Goal: Transaction & Acquisition: Purchase product/service

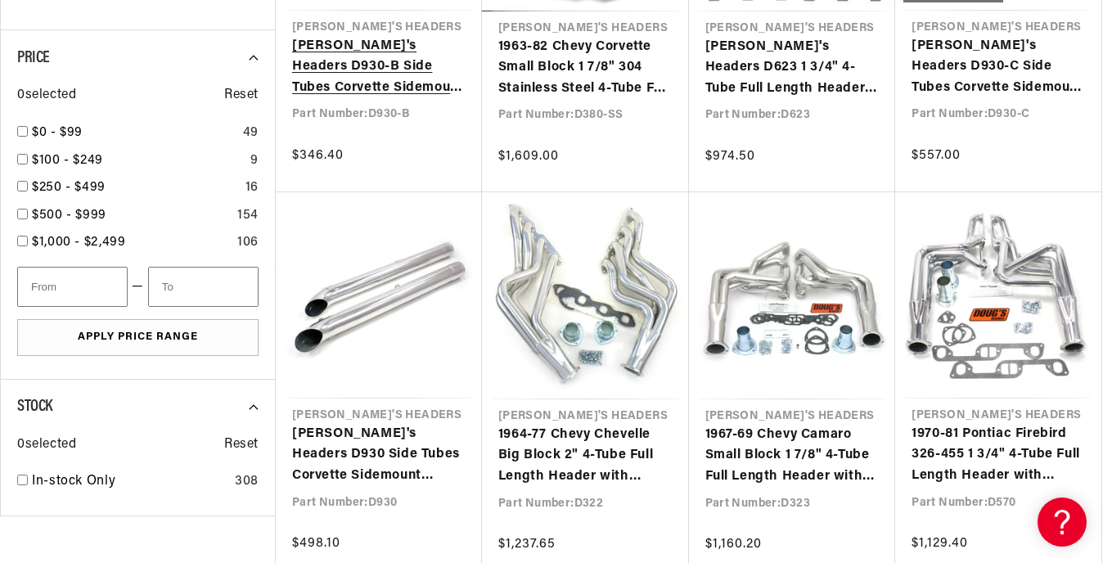
scroll to position [0, 496]
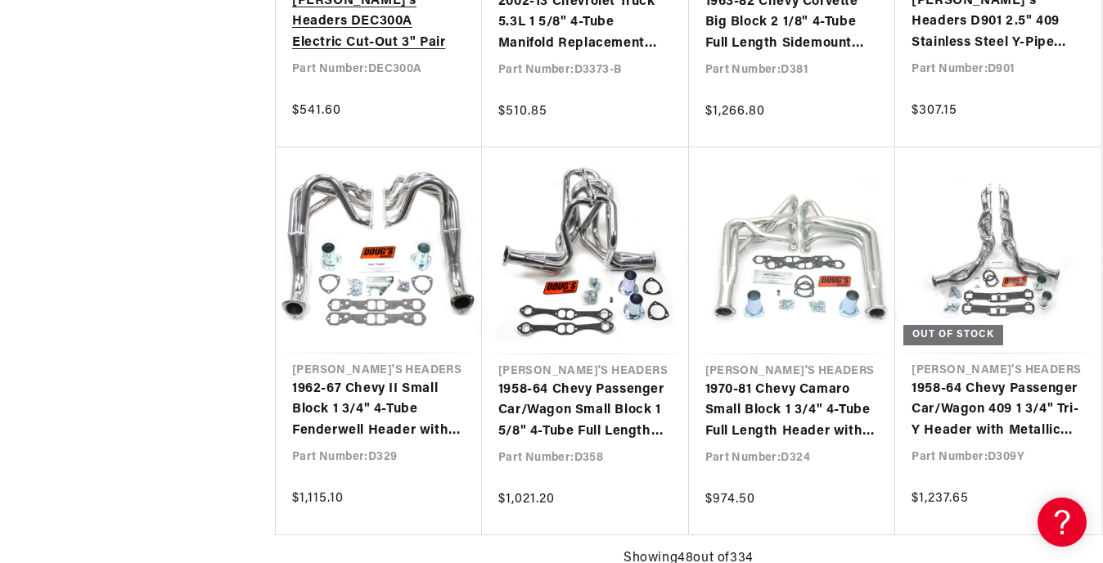
scroll to position [0, 496]
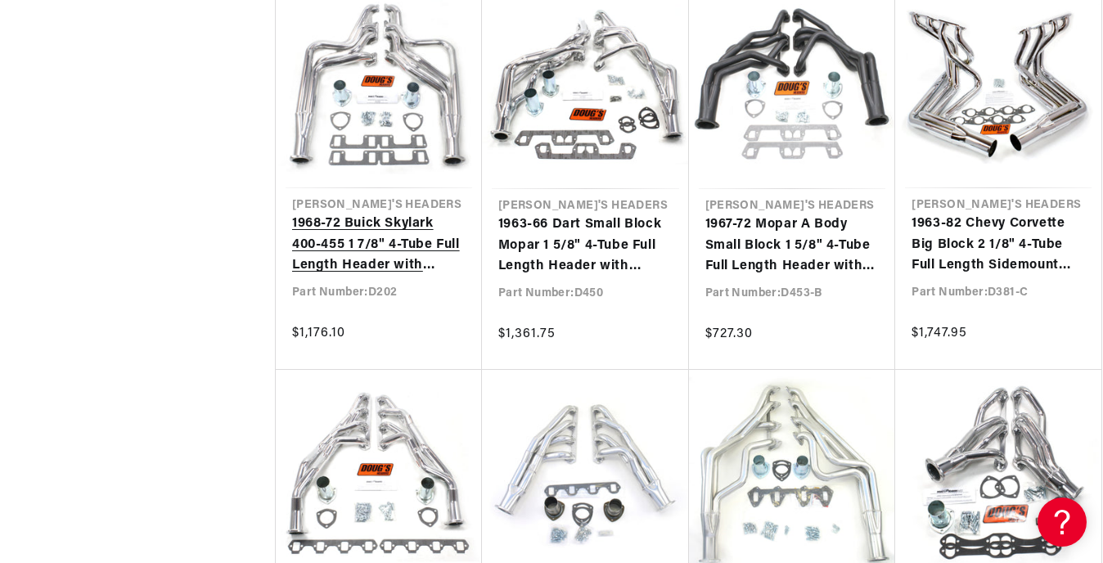
scroll to position [5809, 0]
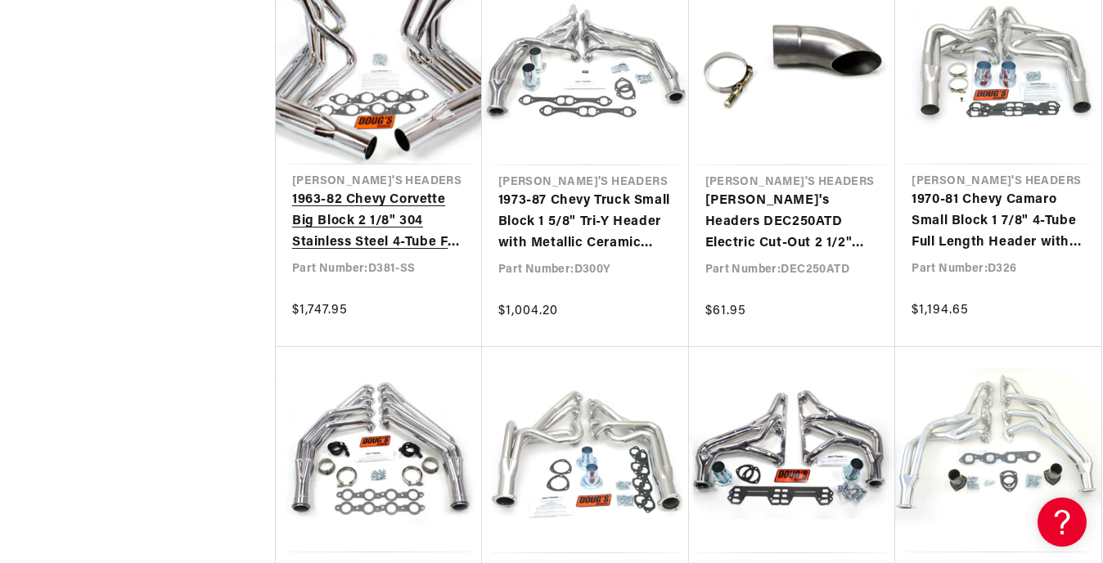
scroll to position [7036, 0]
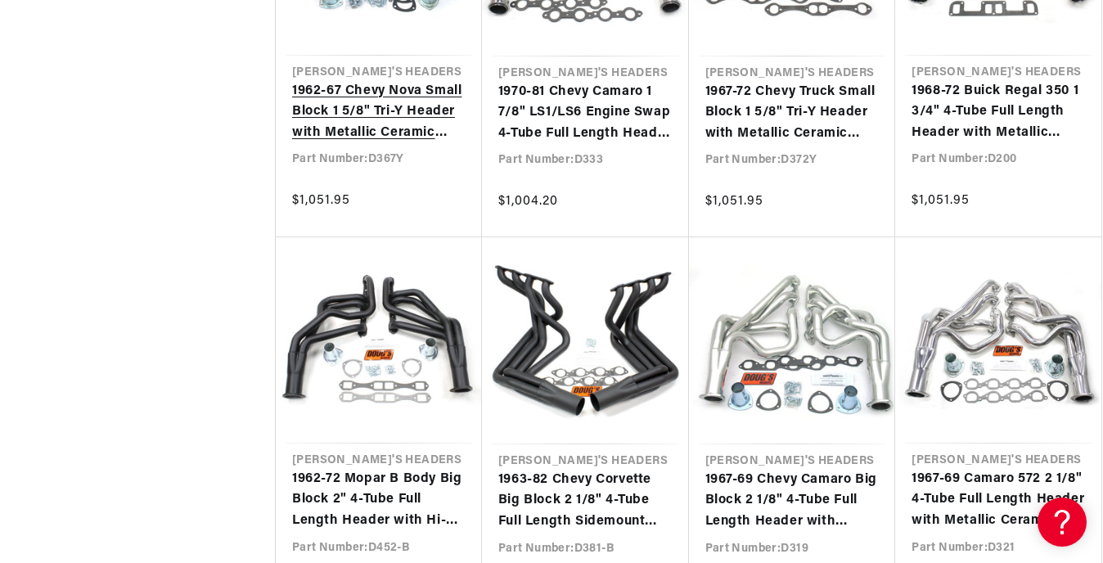
scroll to position [7936, 0]
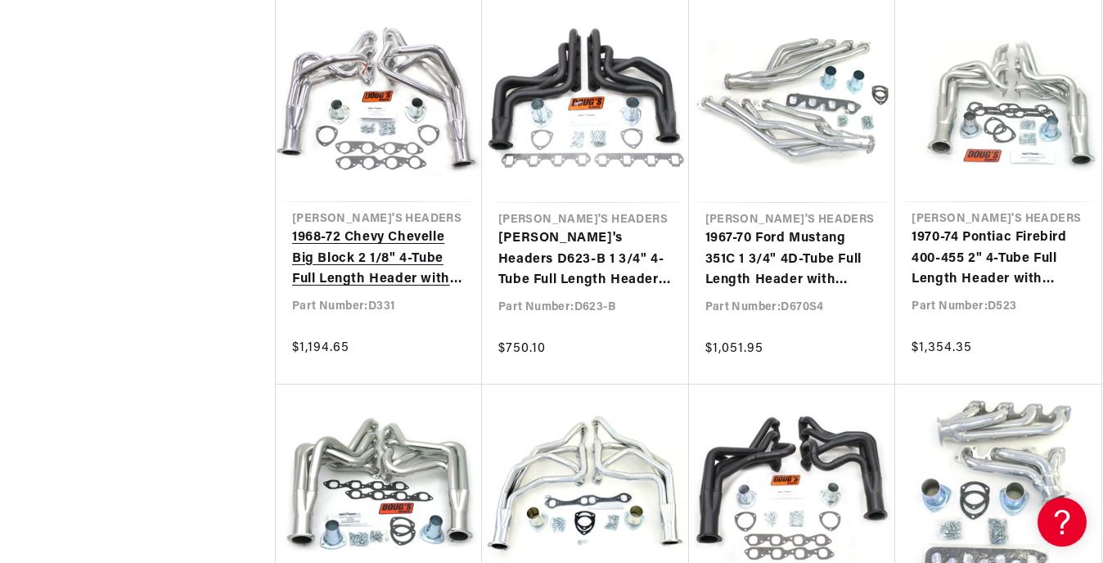
scroll to position [9327, 0]
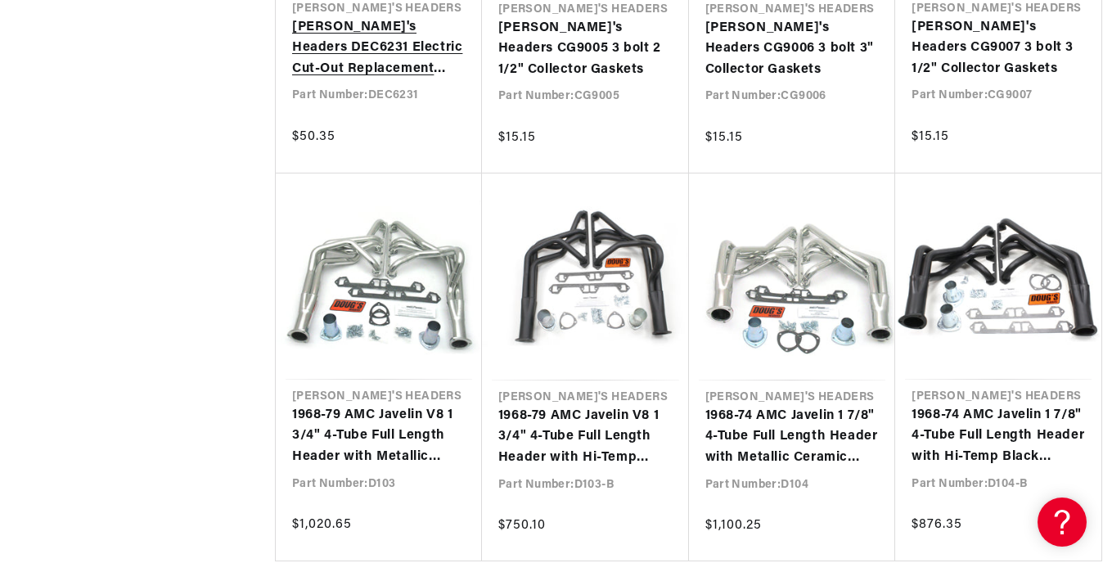
scroll to position [10554, 0]
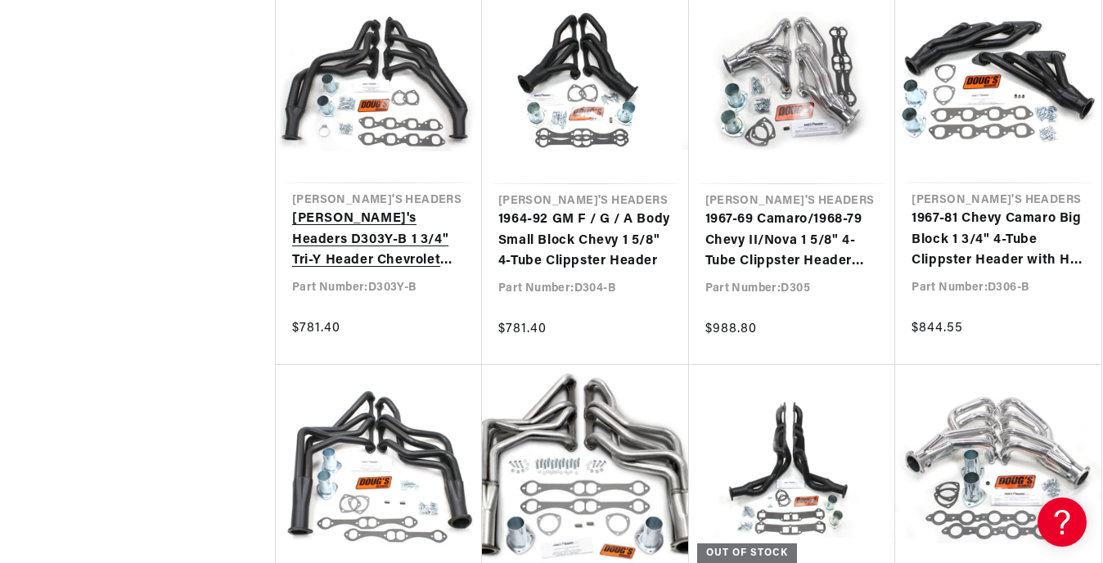
scroll to position [11617, 0]
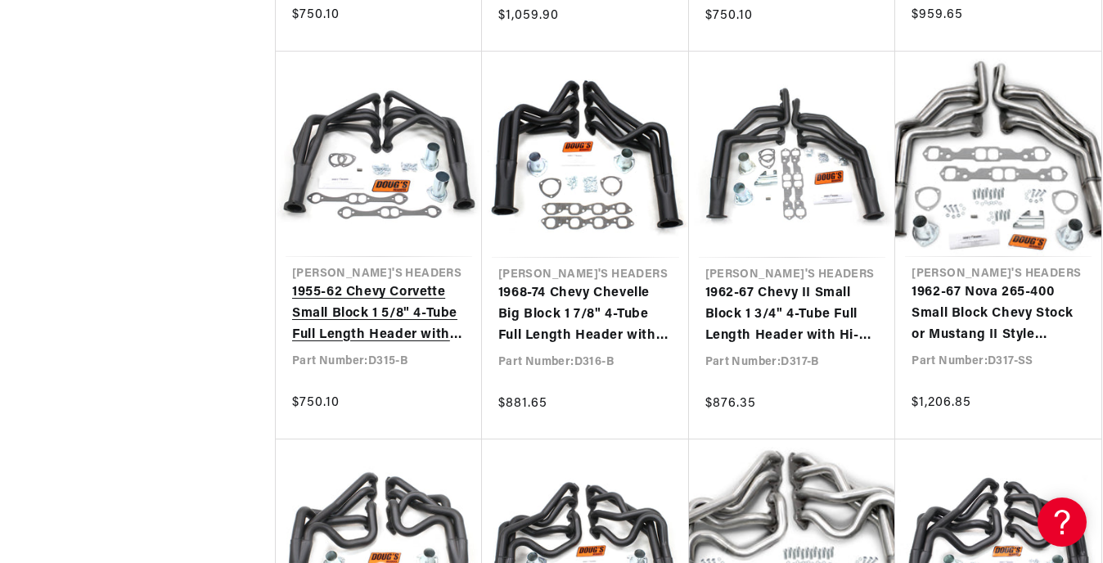
scroll to position [0, 1]
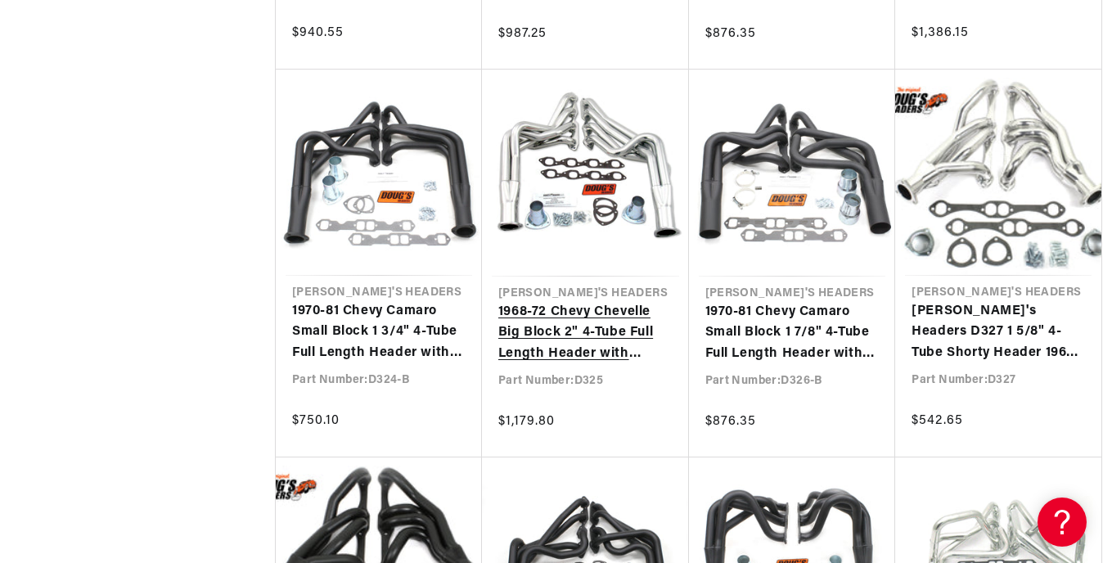
scroll to position [0, 496]
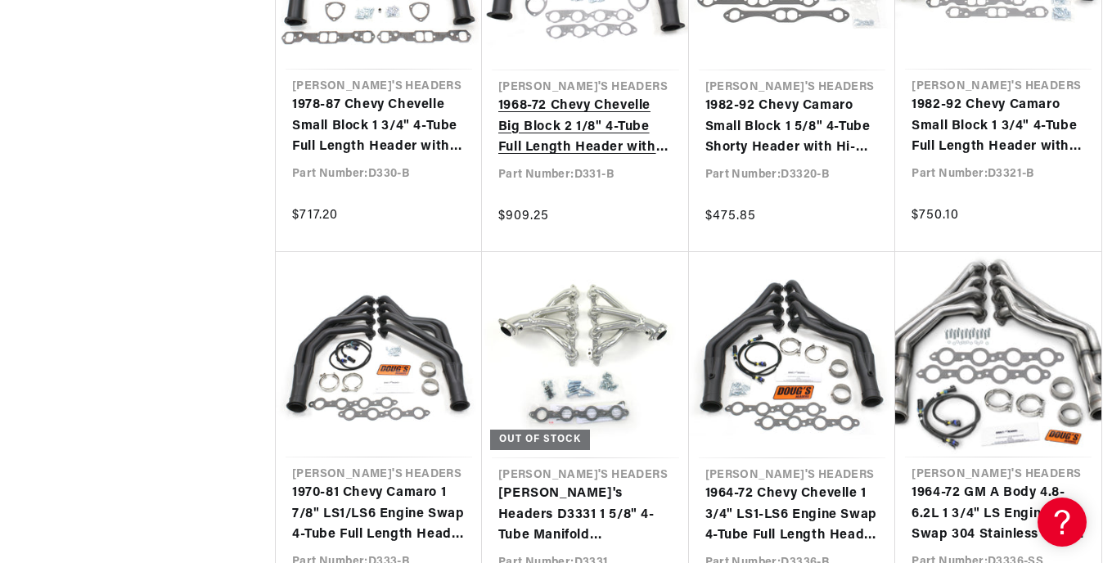
scroll to position [0, 496]
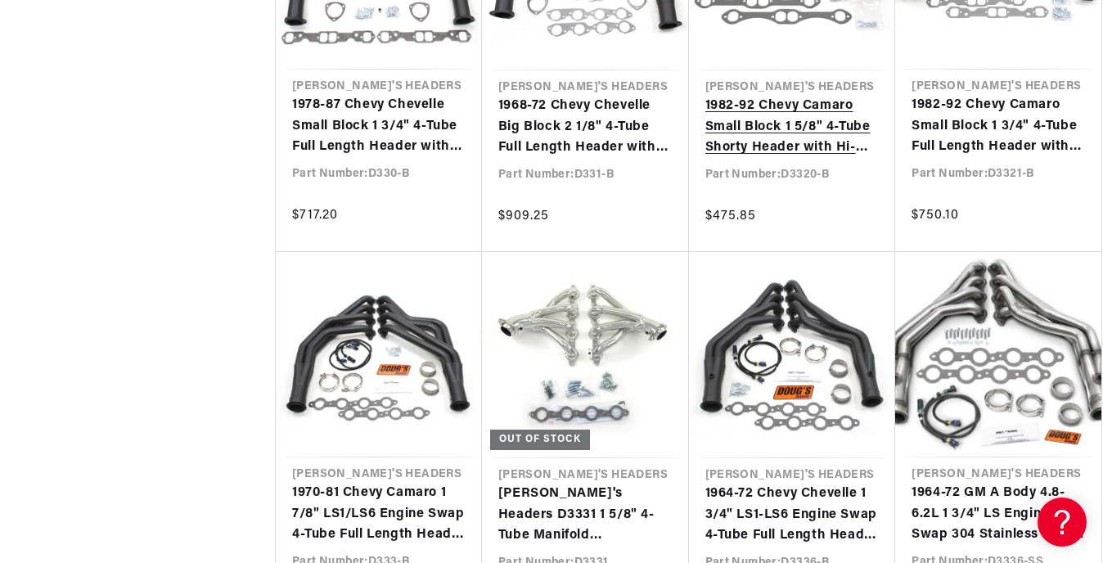
click at [740, 133] on link "1982-92 Chevy Camaro Small Block 1 5/8" 4-Tube Shorty Header with Hi-Temp Black…" at bounding box center [792, 127] width 174 height 63
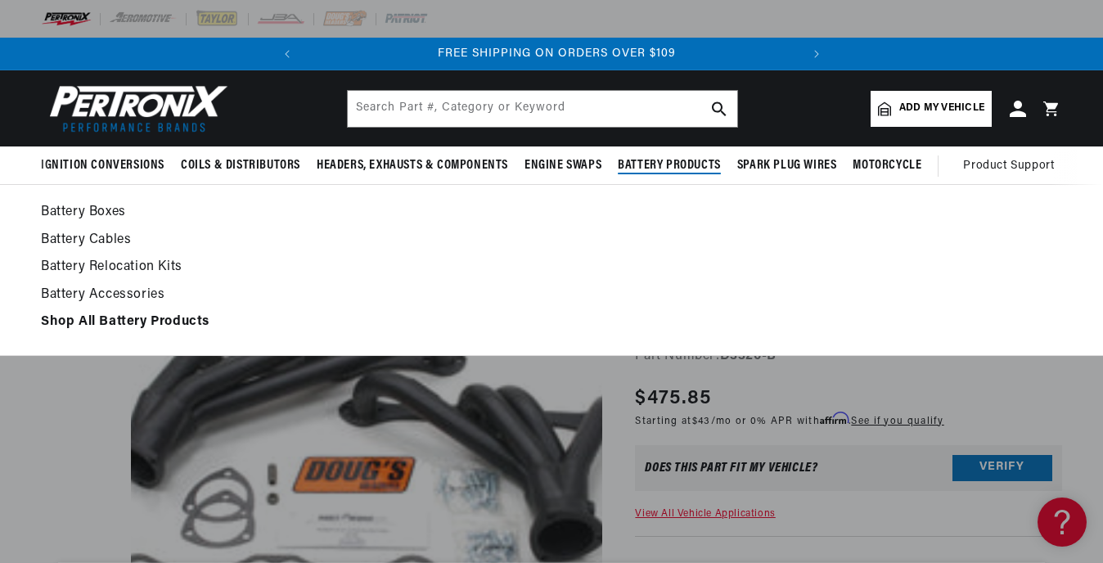
scroll to position [0, 496]
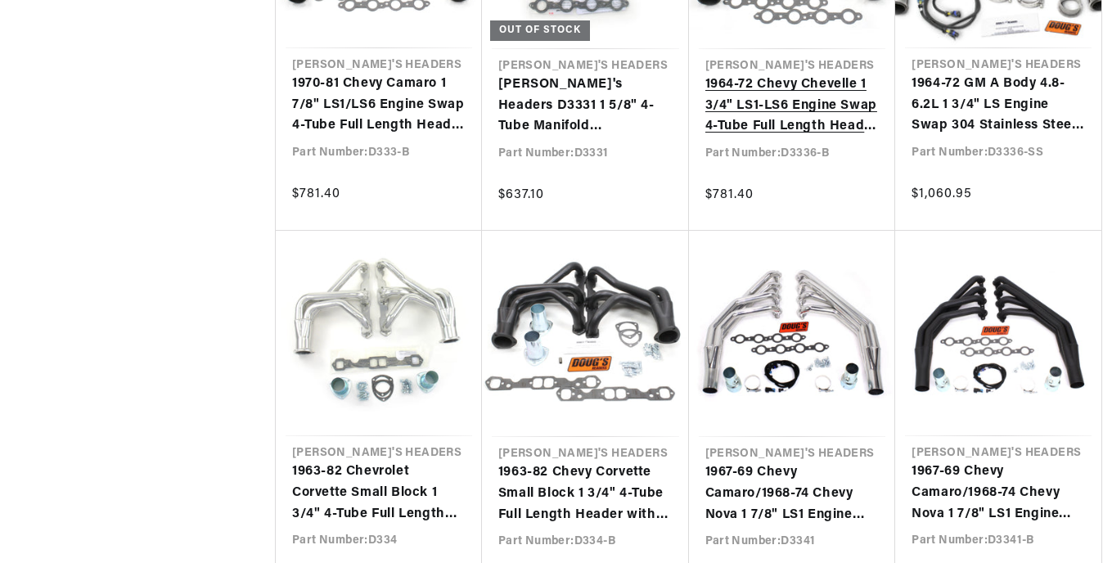
scroll to position [15217, 0]
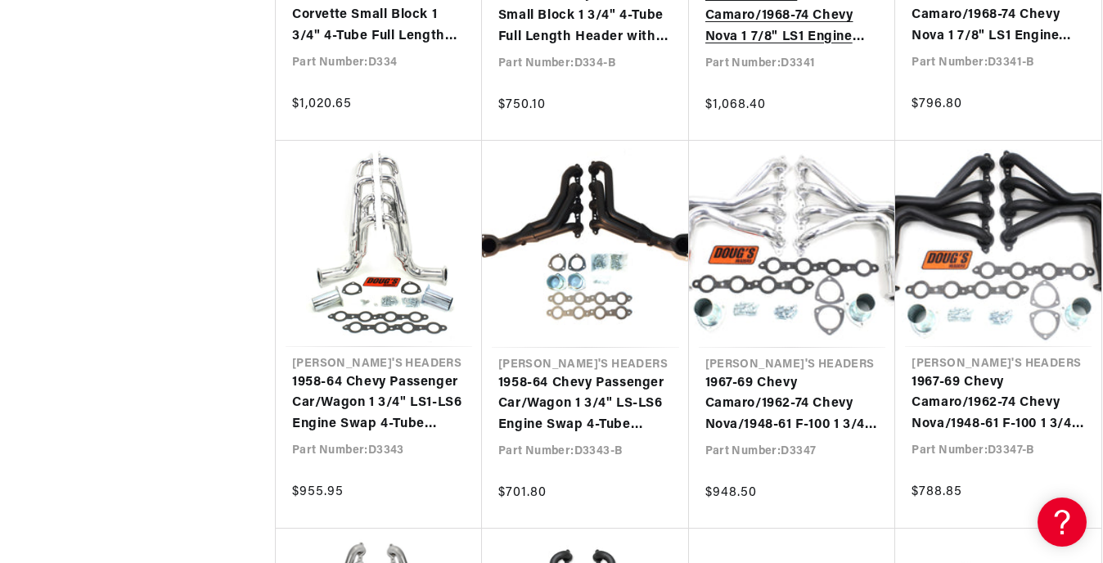
scroll to position [15708, 0]
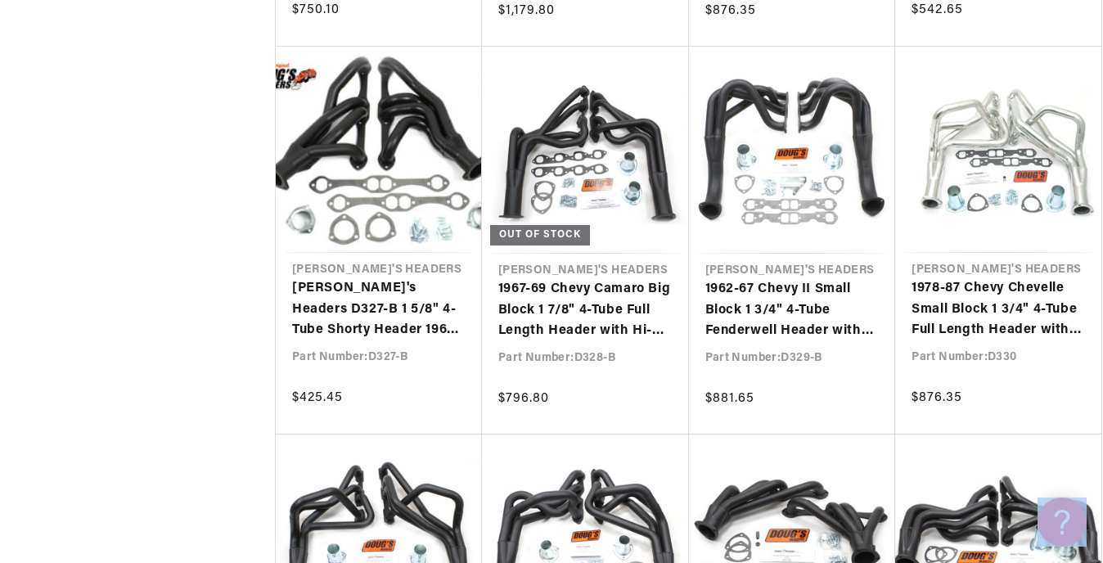
drag, startPoint x: 1100, startPoint y: 404, endPoint x: 1097, endPoint y: 462, distance: 58.1
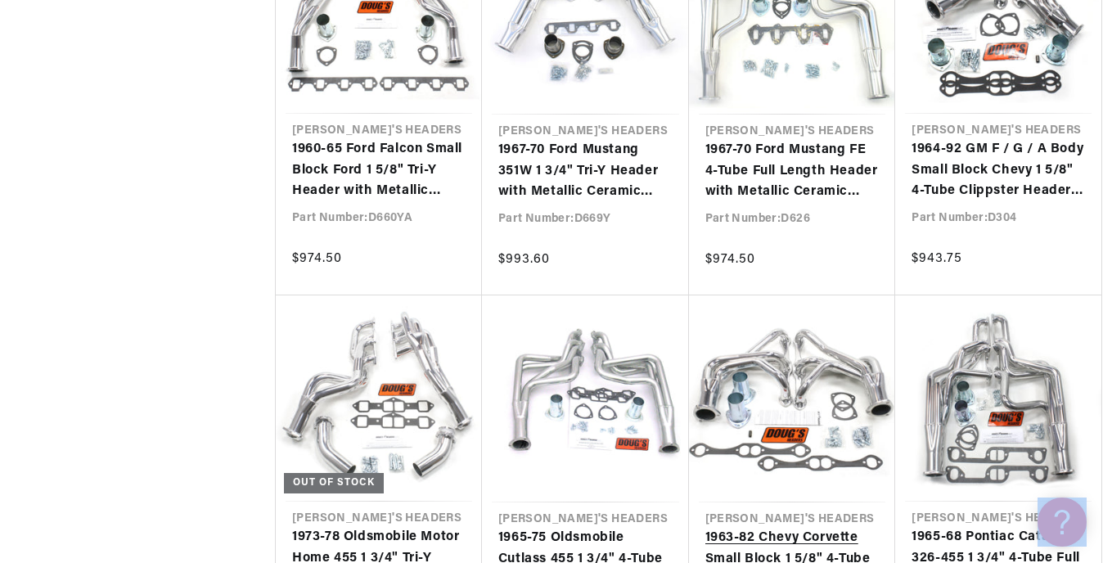
scroll to position [0, 5]
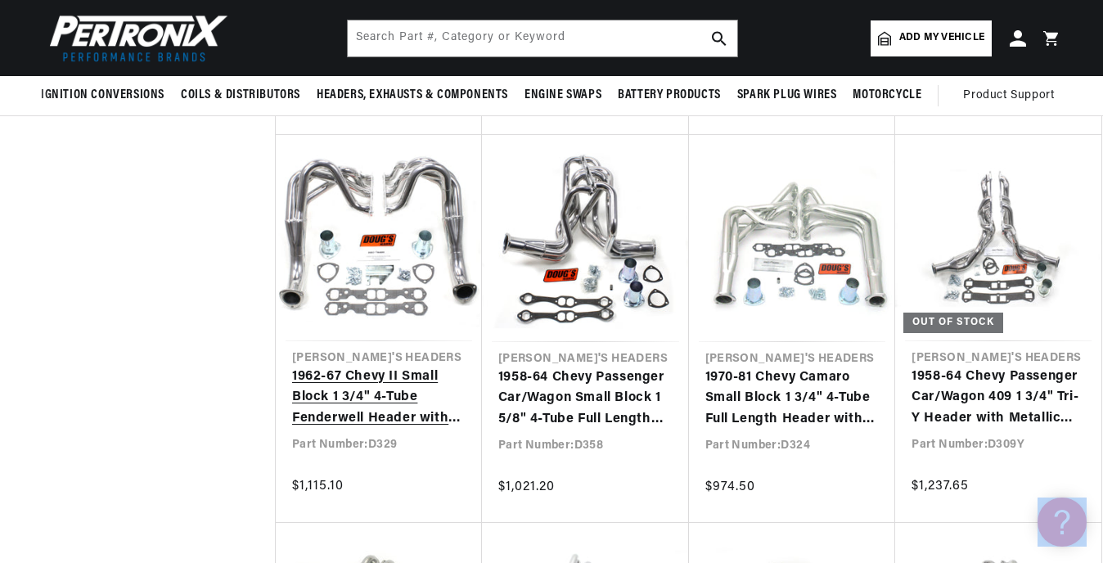
click at [366, 367] on link "1962-67 Chevy II Small Block 1 3/4" 4-Tube Fenderwell Header with Metallic Cera…" at bounding box center [378, 398] width 173 height 63
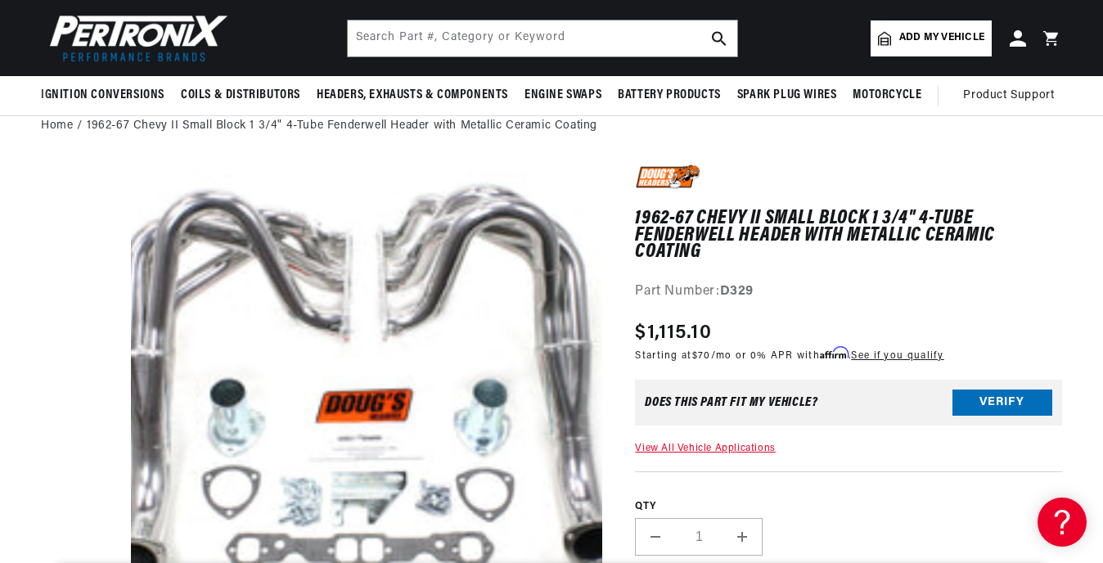
scroll to position [0, 496]
click at [745, 396] on div "Does This part fit My vehicle?" at bounding box center [731, 402] width 173 height 13
click at [982, 389] on button "Verify" at bounding box center [1002, 402] width 100 height 26
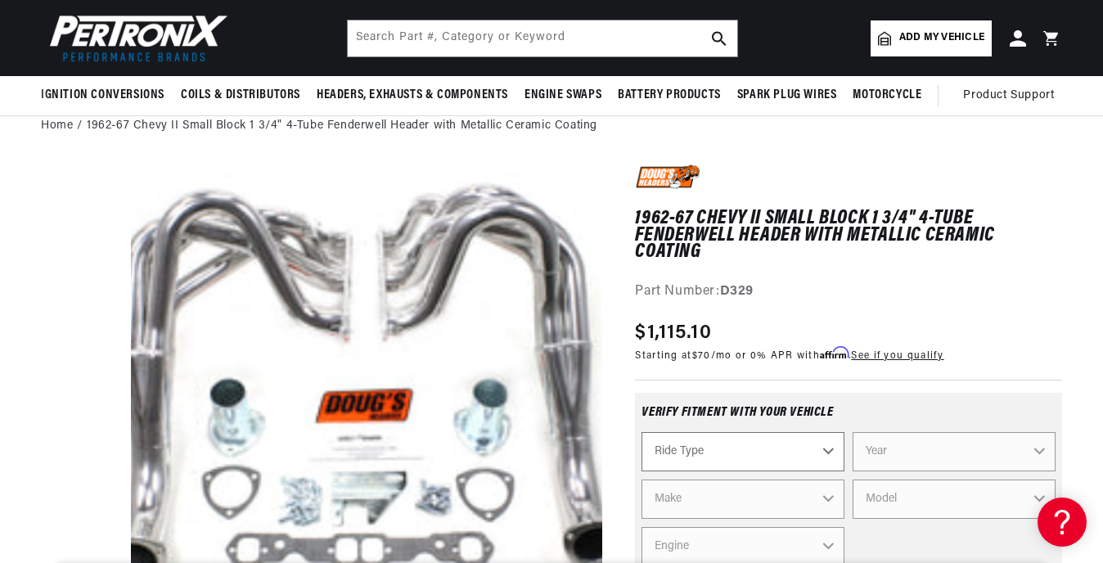
scroll to position [164, 0]
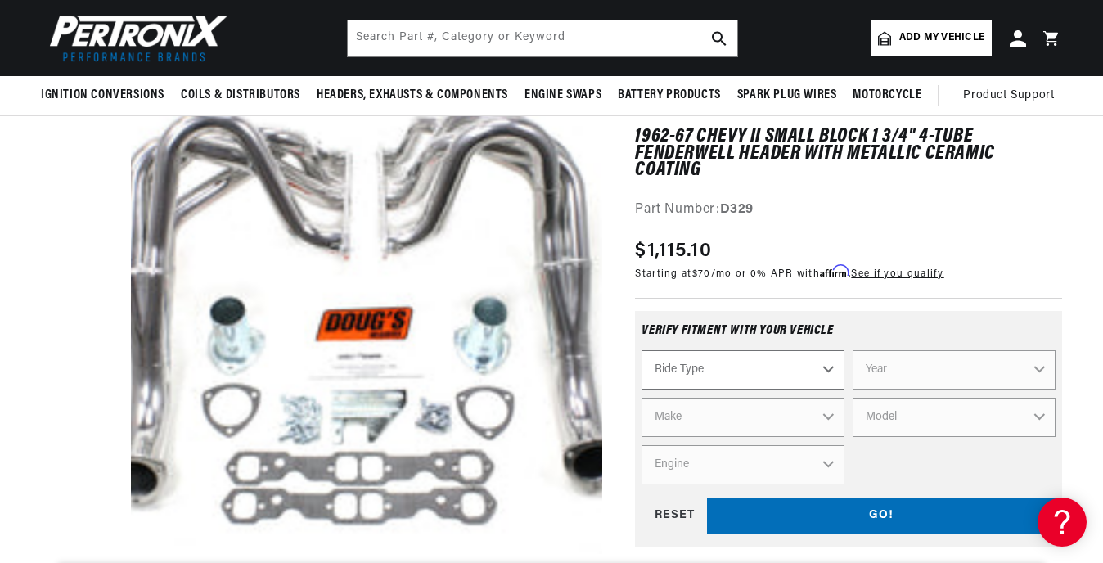
click at [778, 358] on select "Ride Type Automotive Agricultural Industrial Marine Motorcycle" at bounding box center [742, 369] width 203 height 39
select select "Automotive"
click at [641, 350] on select "Ride Type Automotive Agricultural Industrial Marine Motorcycle" at bounding box center [742, 369] width 203 height 39
select select "Automotive"
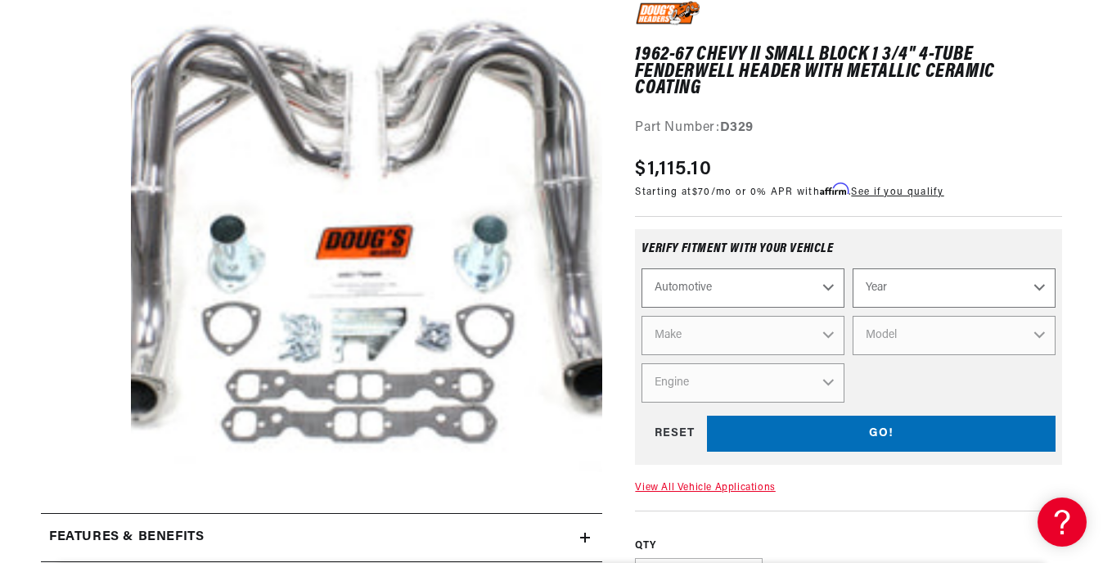
click at [827, 423] on div "GO! RESET" at bounding box center [848, 434] width 414 height 37
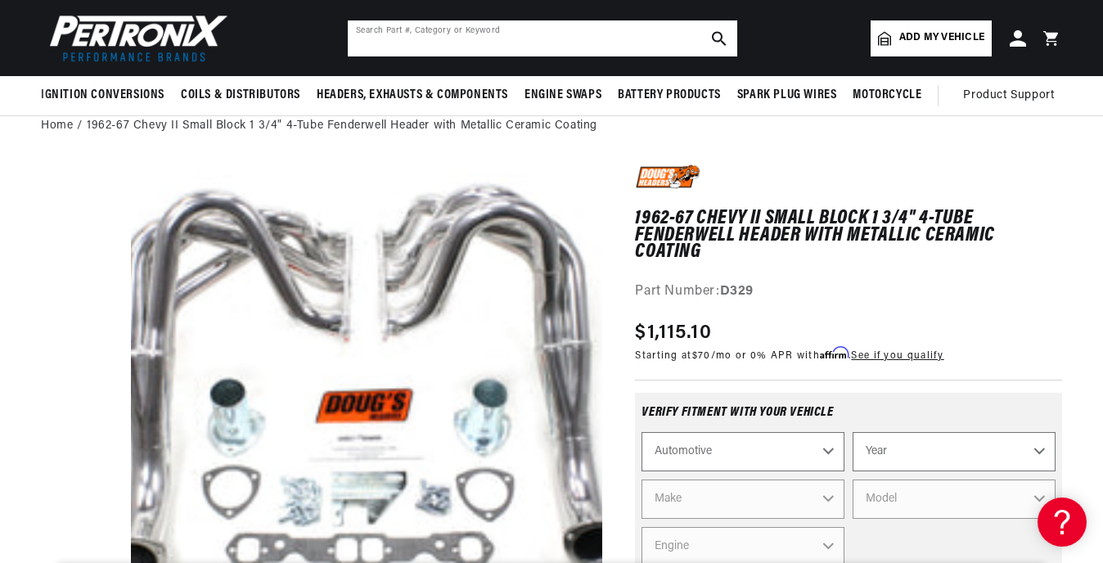
click at [574, 33] on input "text" at bounding box center [542, 38] width 389 height 36
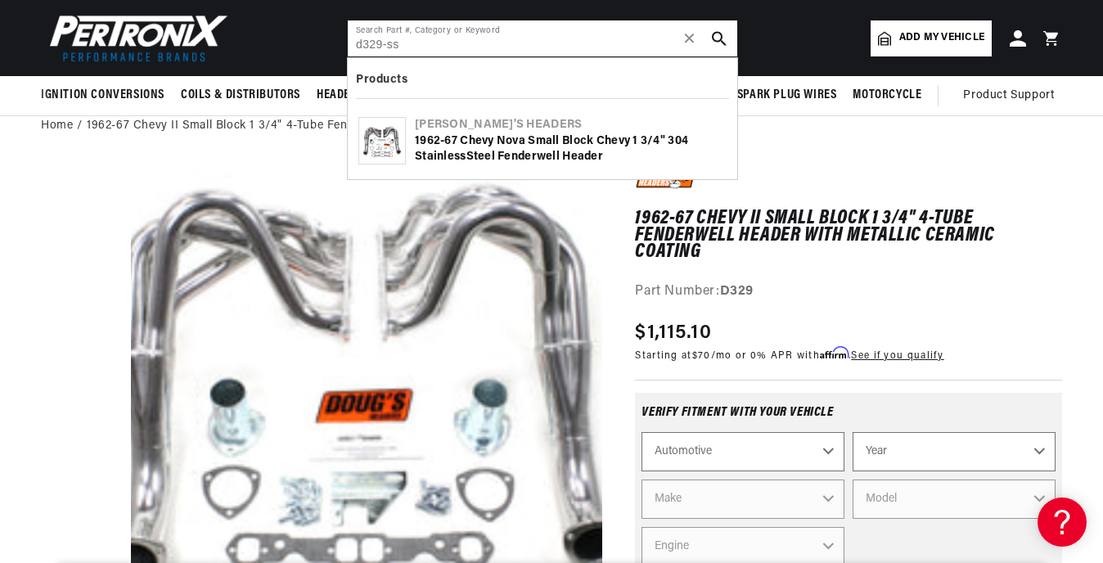
type input "d329-ss"
click at [713, 39] on icon "search button" at bounding box center [719, 38] width 15 height 15
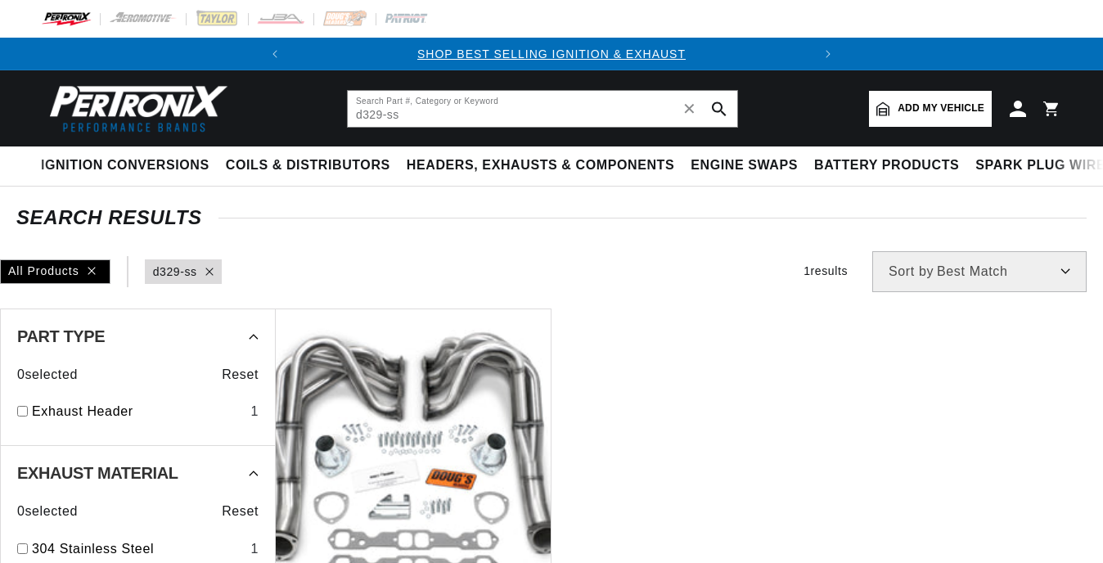
type input "d329-ss"
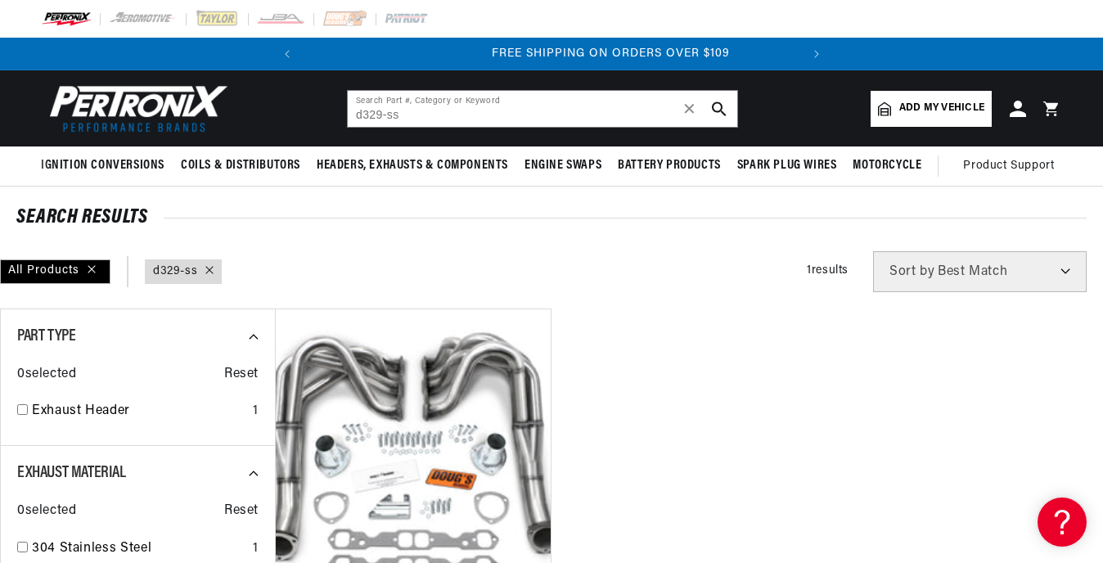
scroll to position [0, 496]
click at [151, 106] on img at bounding box center [135, 108] width 188 height 56
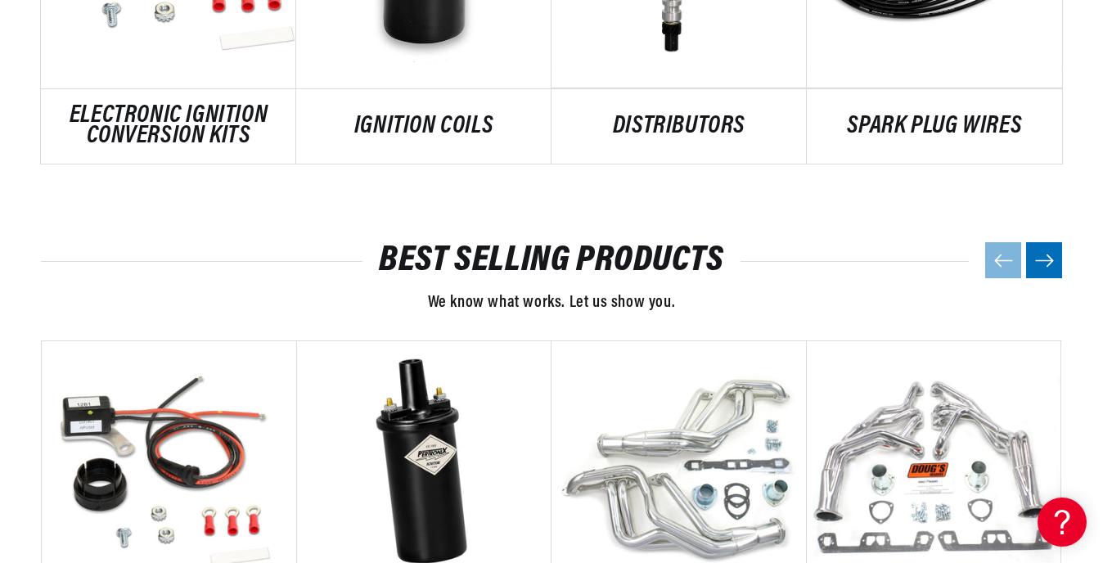
scroll to position [1718, 0]
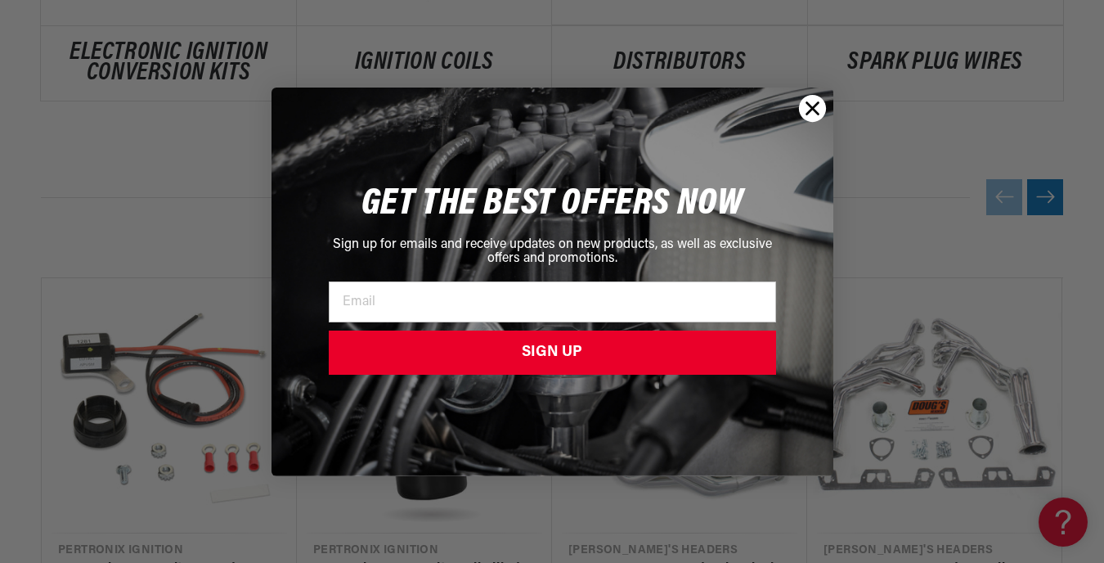
click at [801, 103] on circle "Close dialog" at bounding box center [811, 107] width 27 height 27
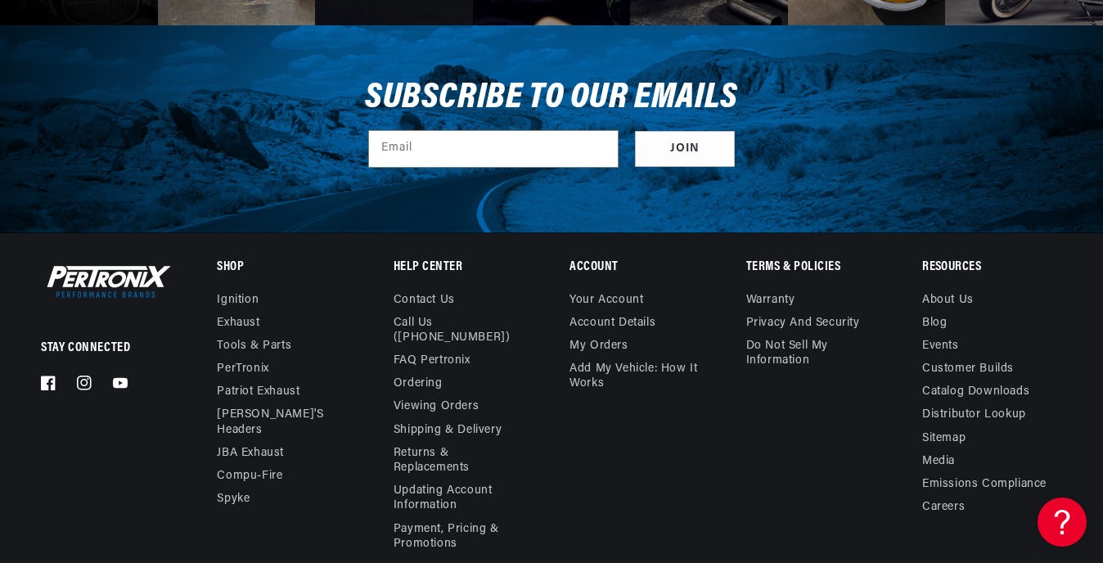
scroll to position [0, 0]
